Goal: Task Accomplishment & Management: Use online tool/utility

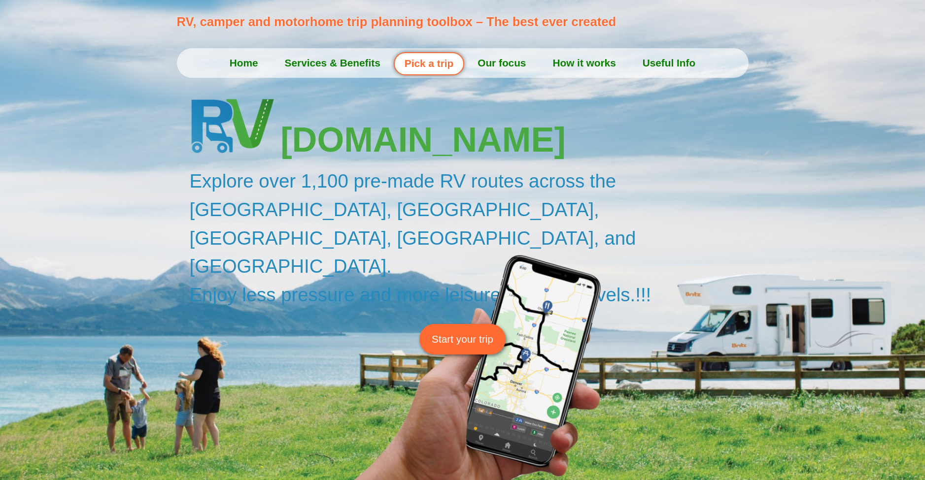
click at [478, 332] on span "Start your trip" at bounding box center [463, 339] width 62 height 15
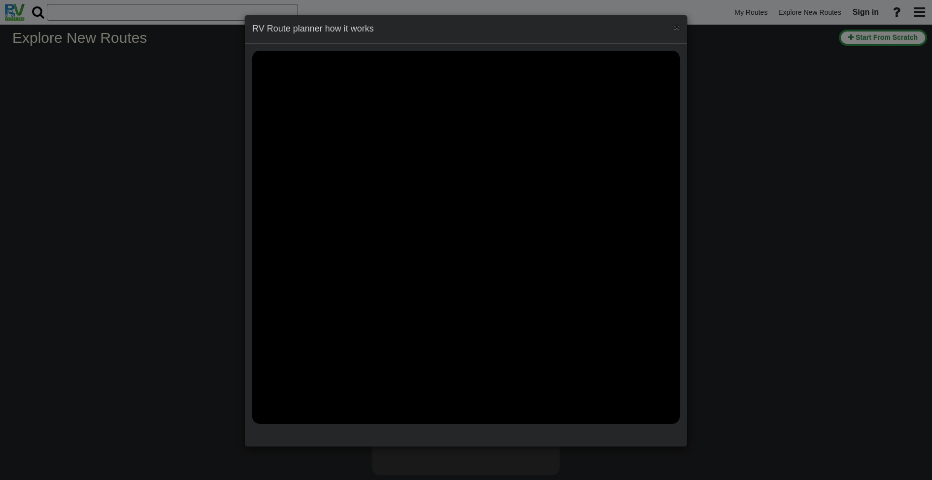
click at [677, 30] on span "×" at bounding box center [677, 26] width 6 height 11
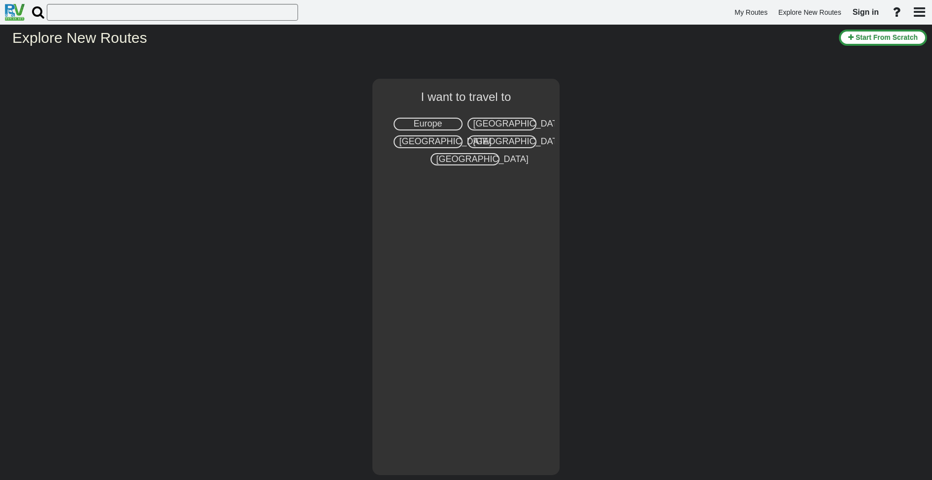
click at [428, 139] on span "Canada" at bounding box center [446, 141] width 92 height 10
select select "number:8"
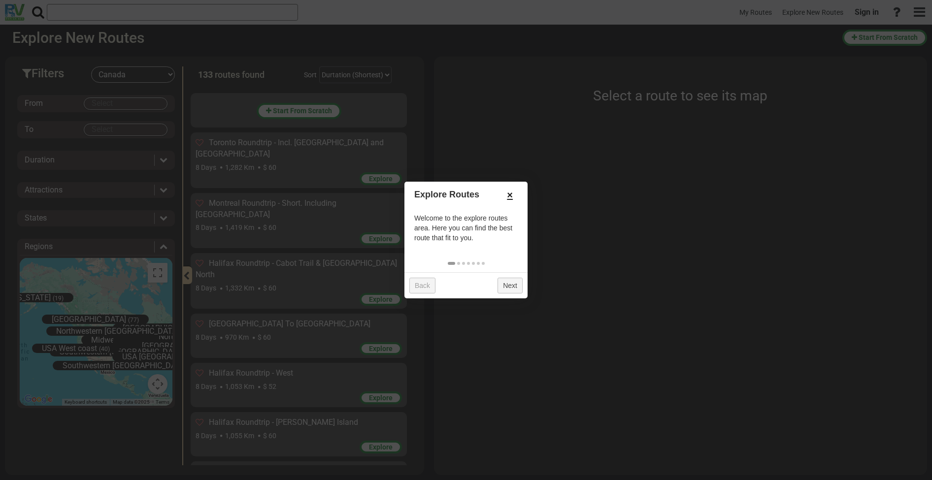
click at [513, 195] on link "×" at bounding box center [510, 195] width 16 height 17
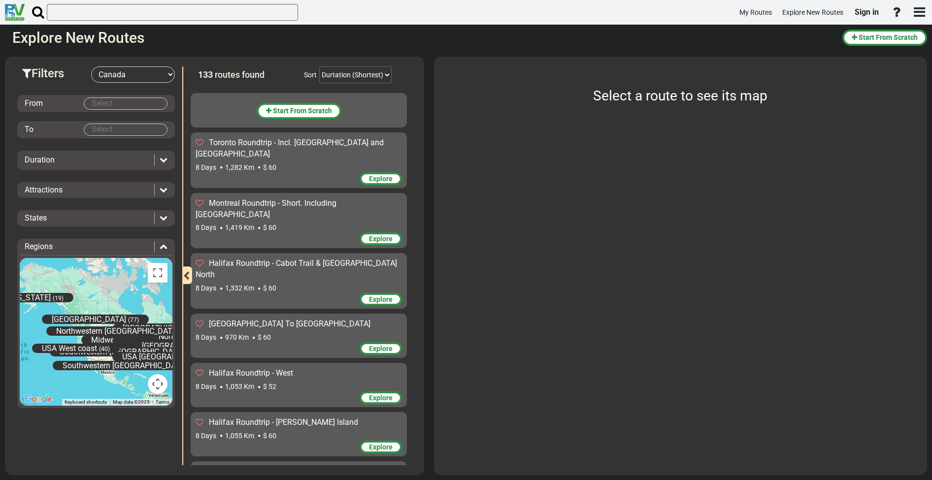
click at [113, 103] on body "My Routes Explore New Routes Sign in ×" at bounding box center [466, 240] width 932 height 480
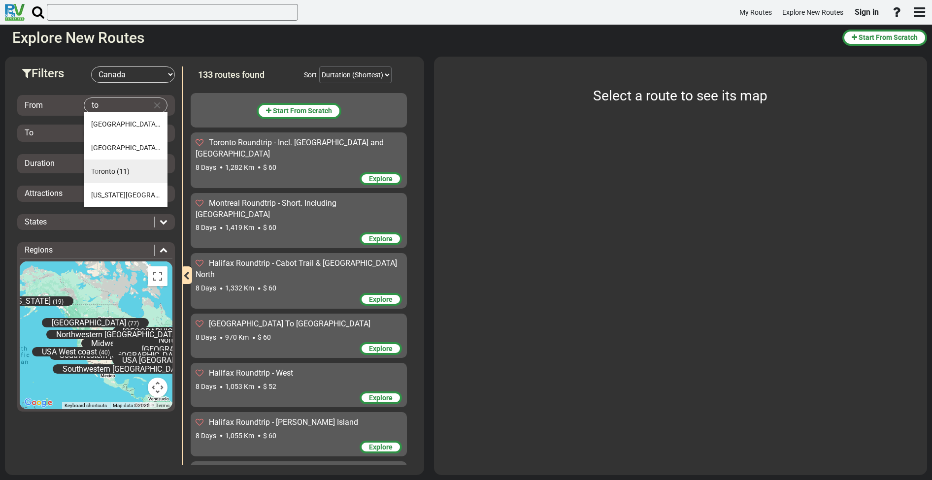
click at [102, 171] on span "To ronto" at bounding box center [103, 172] width 24 height 8
type input "Toronto"
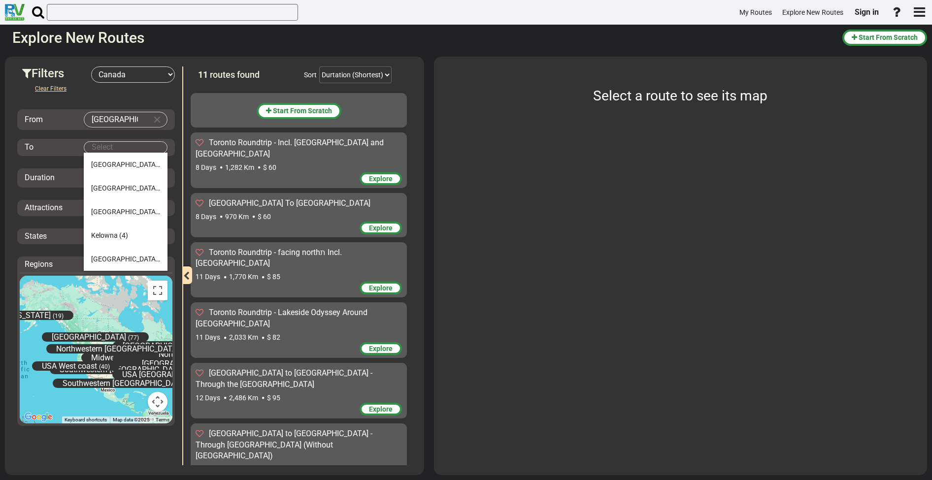
click at [103, 147] on body "My Routes Explore New Routes Sign in ×" at bounding box center [466, 240] width 932 height 480
click at [100, 167] on span "Calgary" at bounding box center [125, 165] width 69 height 8
type input "Calgary"
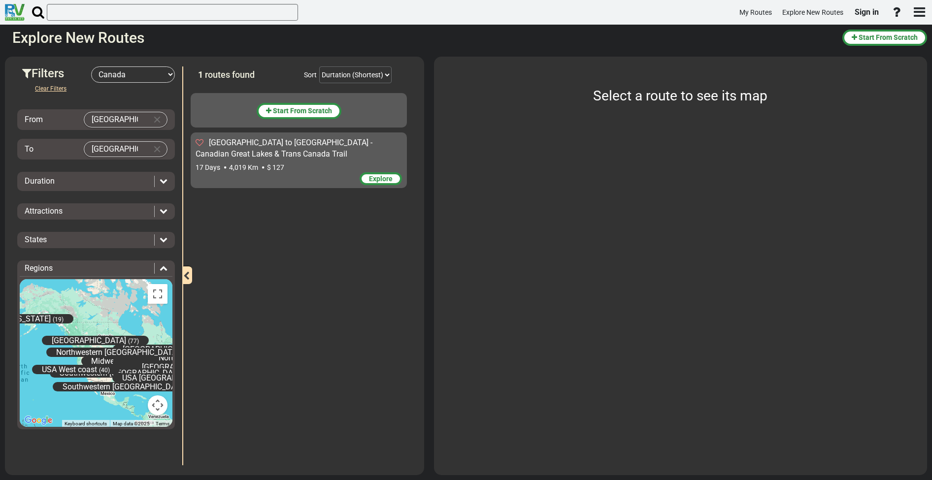
click at [88, 183] on div "Duration" at bounding box center [87, 181] width 125 height 11
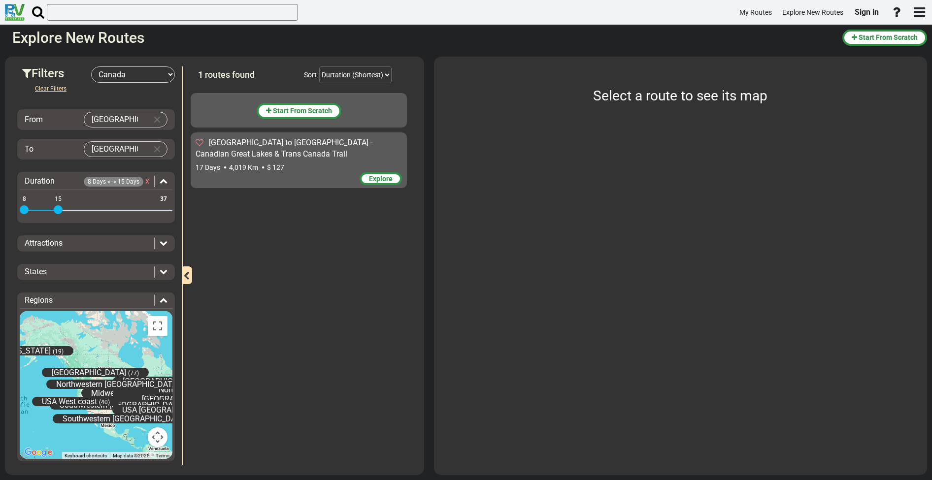
drag, startPoint x: 167, startPoint y: 208, endPoint x: 59, endPoint y: 207, distance: 107.9
click at [59, 207] on span at bounding box center [58, 209] width 9 height 9
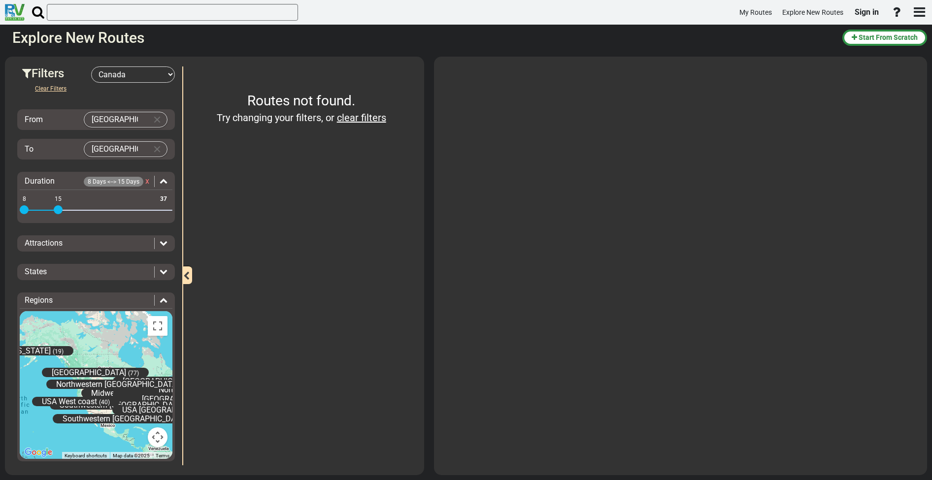
click at [64, 241] on div "Attractions" at bounding box center [90, 243] width 130 height 11
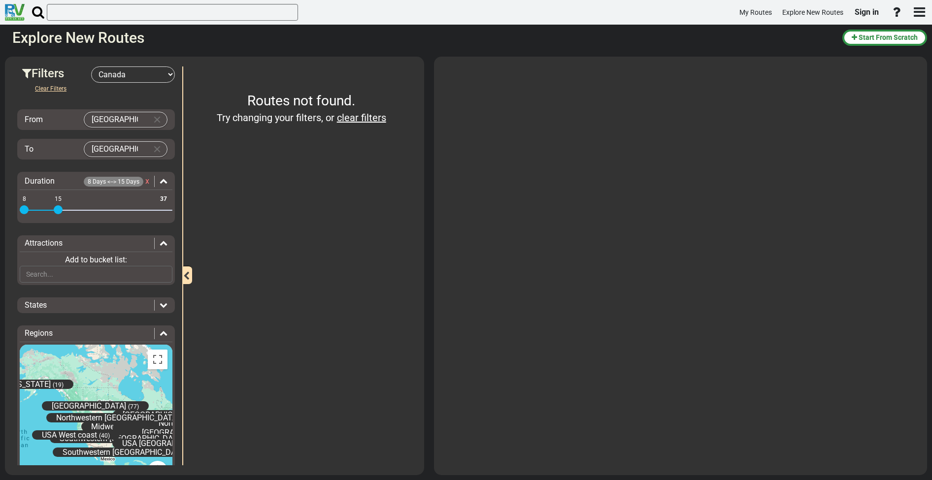
click at [64, 290] on div "Clear Filters From Toronto To Calgary Duration 8 Days <--> 15 Days x 8 37 8 15 …" at bounding box center [96, 293] width 158 height 421
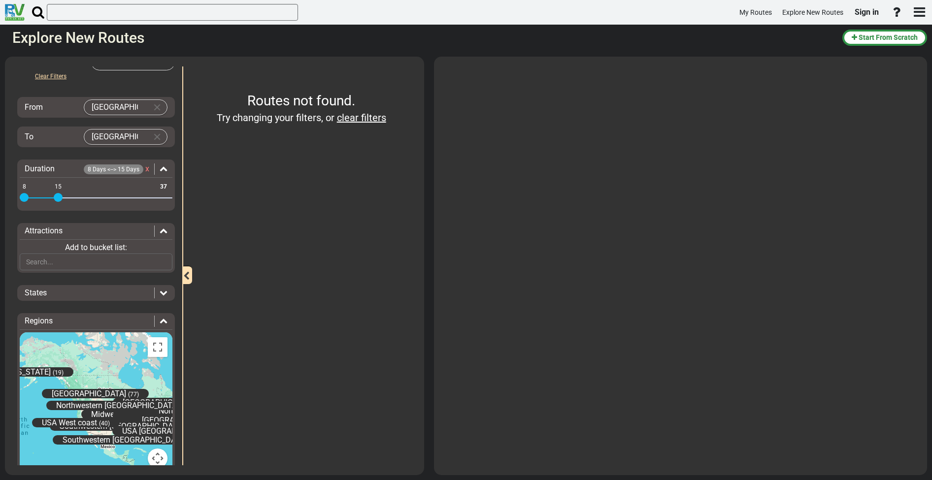
scroll to position [34, 0]
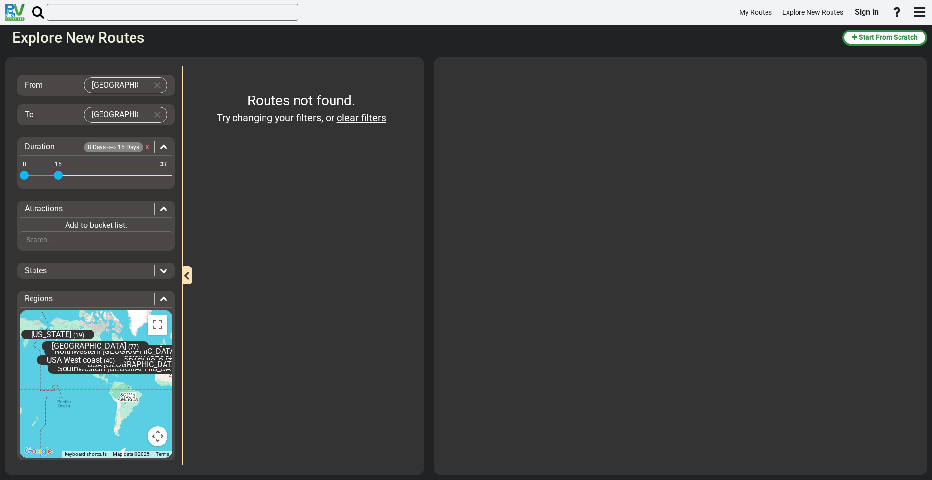
click at [272, 275] on div "Routes not found. Try changing your filters, or clear filters" at bounding box center [301, 266] width 221 height 399
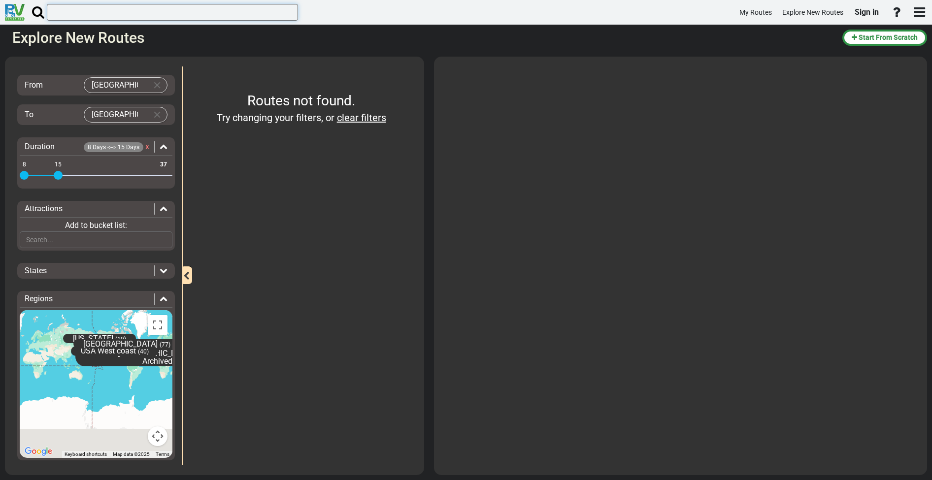
click at [199, 11] on input "text" at bounding box center [172, 12] width 251 height 17
type input "sleeping"
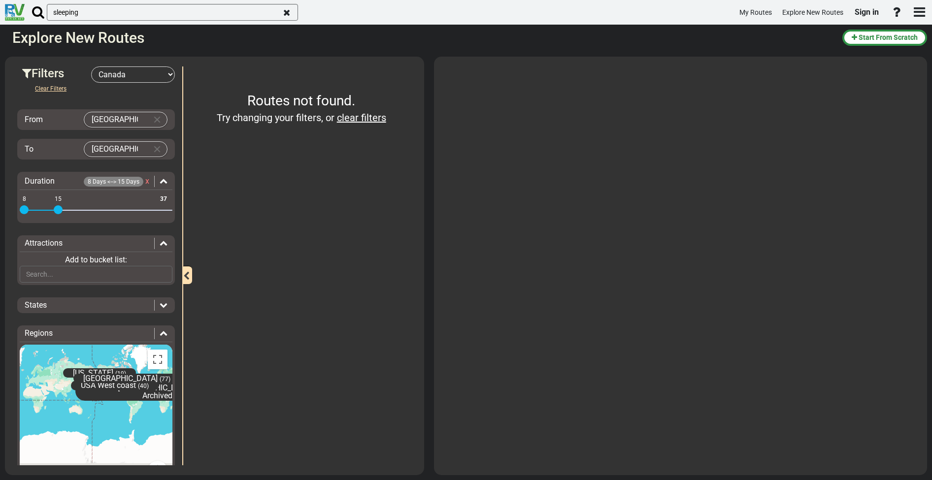
click at [373, 119] on link "clear filters" at bounding box center [361, 118] width 49 height 12
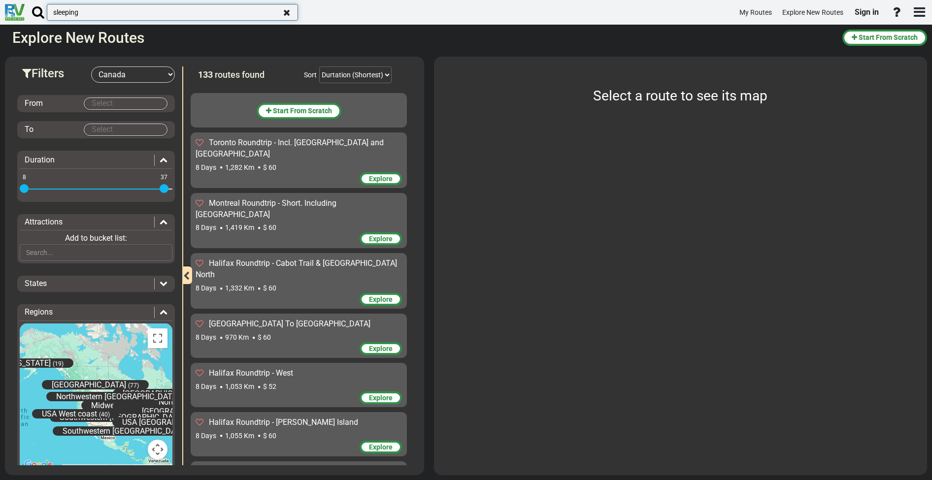
click at [121, 14] on input "sleeping" at bounding box center [172, 12] width 251 height 17
type input "sleeping giant"
